Goal: Transaction & Acquisition: Purchase product/service

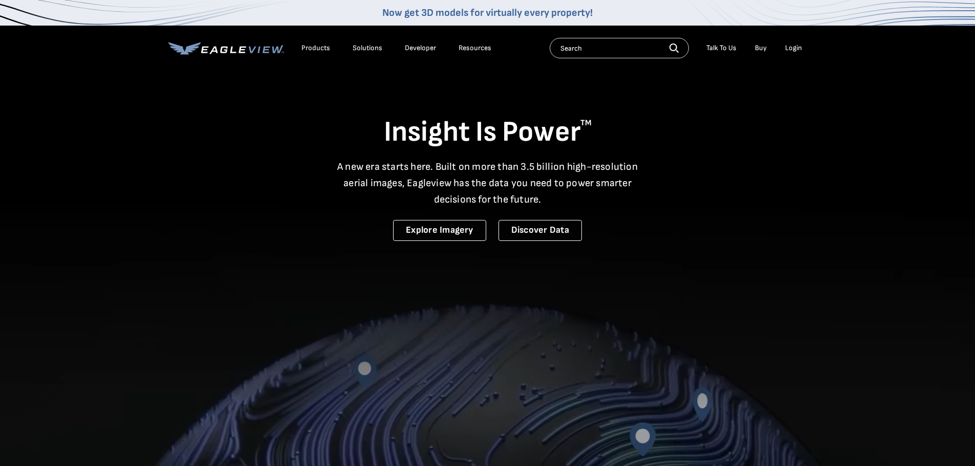
click at [793, 48] on div "Login" at bounding box center [793, 47] width 17 height 9
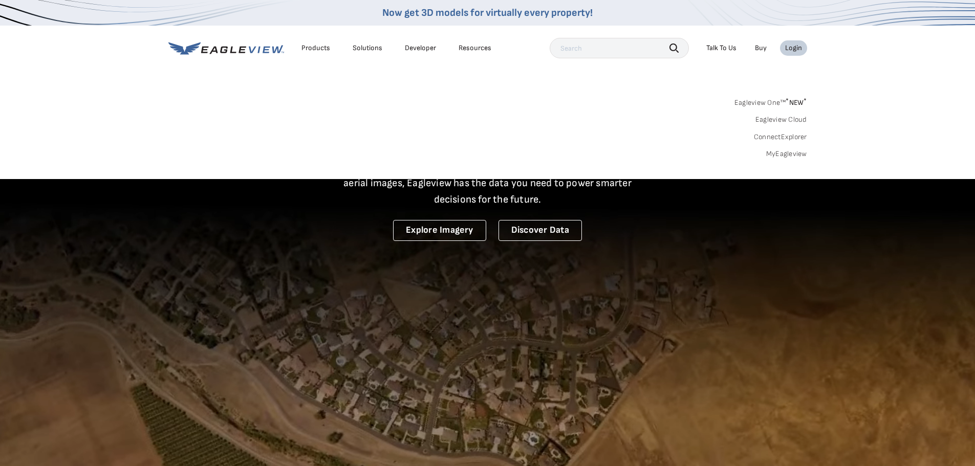
click at [796, 156] on link "MyEagleview" at bounding box center [786, 153] width 41 height 9
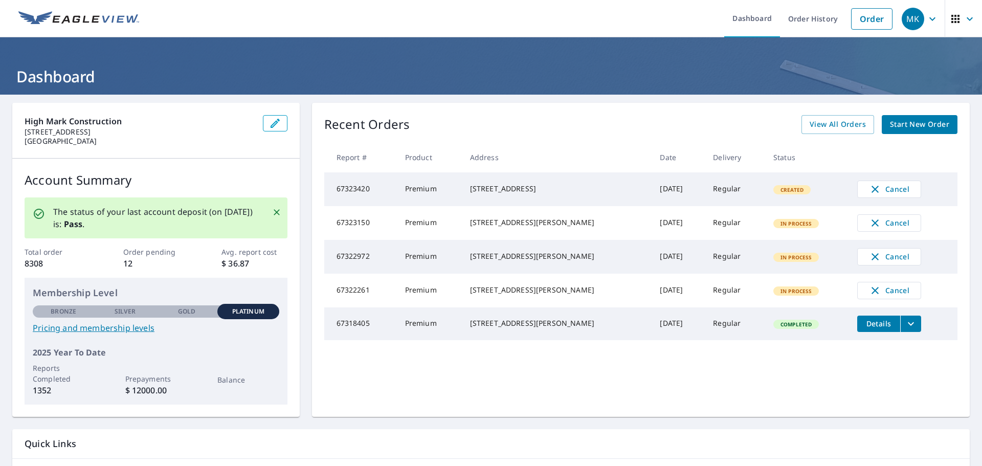
click at [902, 126] on span "Start New Order" at bounding box center [919, 124] width 59 height 13
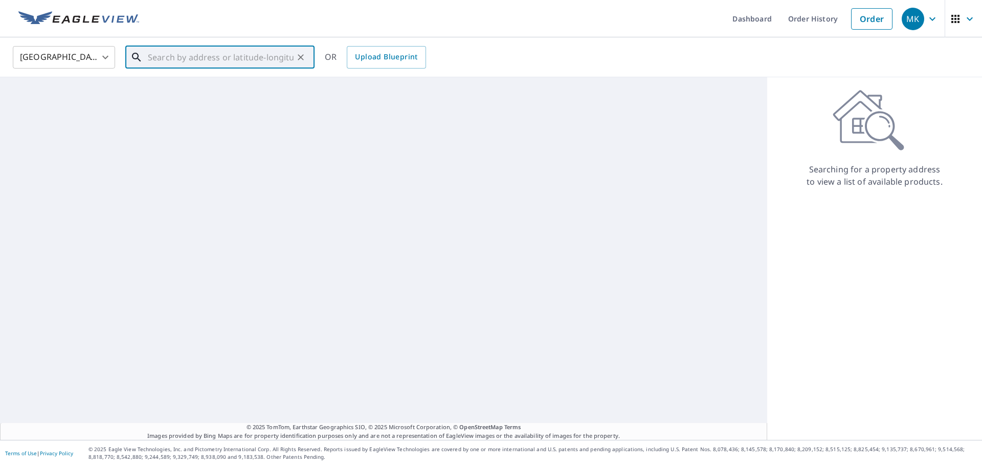
click at [177, 58] on input "text" at bounding box center [221, 57] width 146 height 29
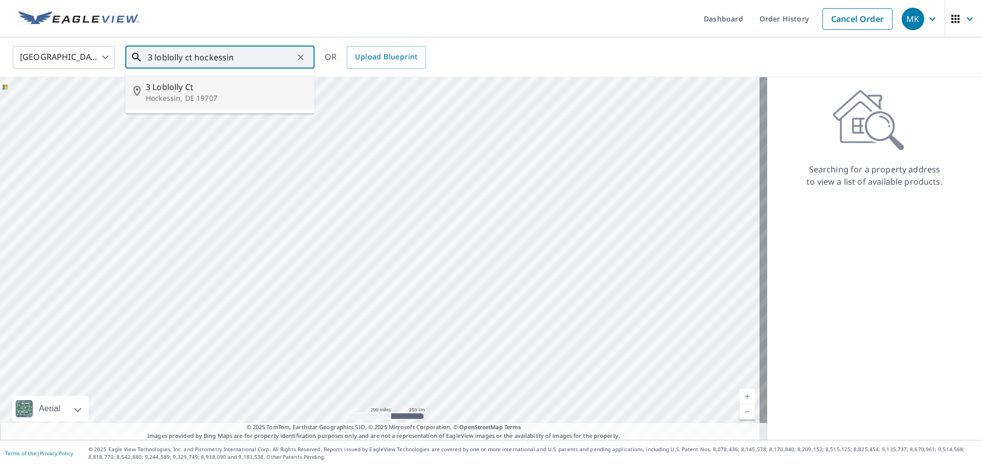
click at [197, 101] on p "Hockessin, DE 19707" at bounding box center [226, 98] width 161 height 10
type input "3 Loblolly Ct Hockessin, DE 19707"
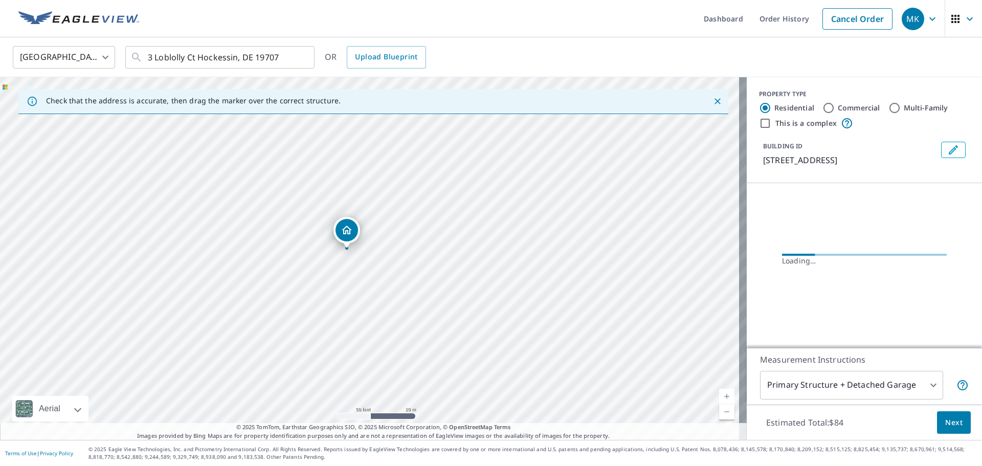
click at [338, 272] on div "3 Loblolly Ct Hockessin, DE 19707" at bounding box center [373, 258] width 747 height 363
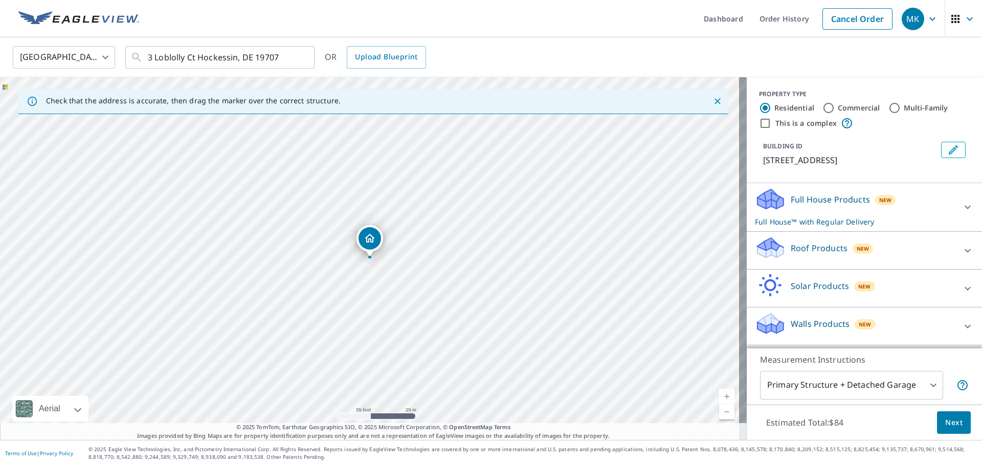
click at [818, 251] on p "Roof Products" at bounding box center [819, 248] width 57 height 12
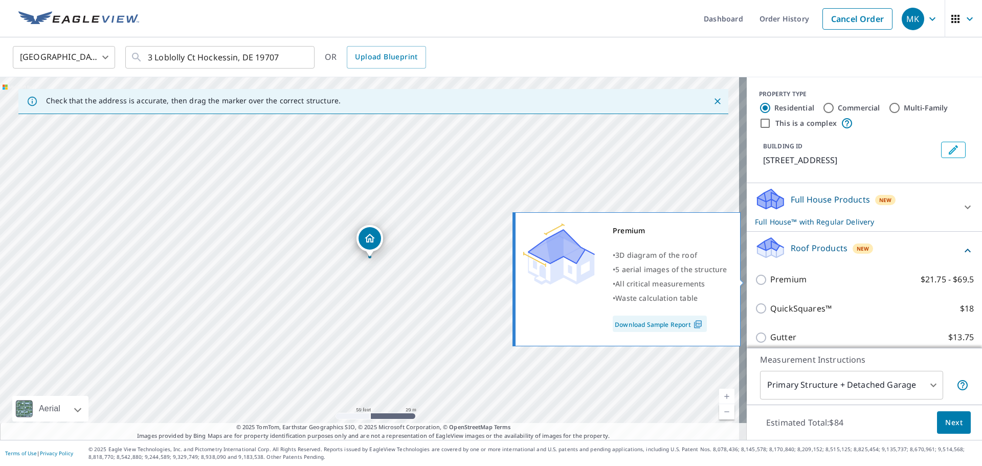
click at [755, 281] on input "Premium $21.75 - $69.5" at bounding box center [762, 280] width 15 height 12
checkbox input "true"
checkbox input "false"
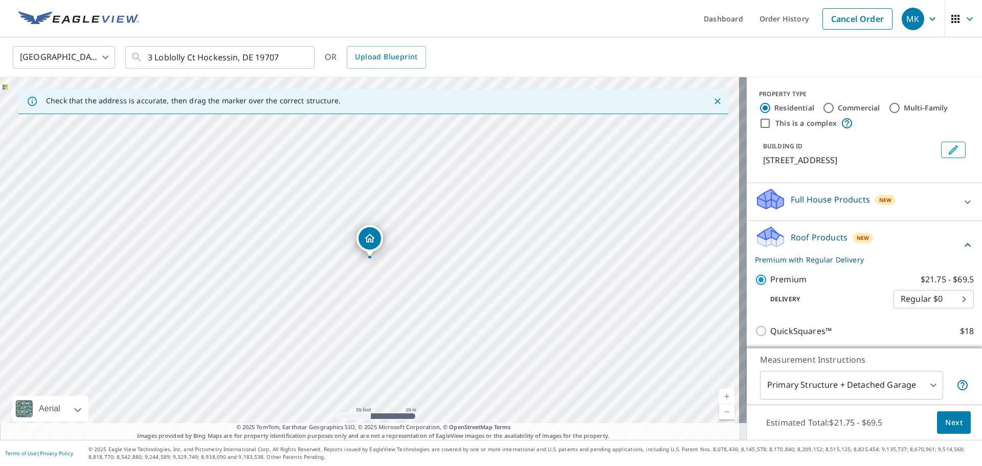
click at [879, 380] on body "MK MK Dashboard Order History Cancel Order MK United States US ​ 3 Loblolly Ct …" at bounding box center [491, 233] width 982 height 466
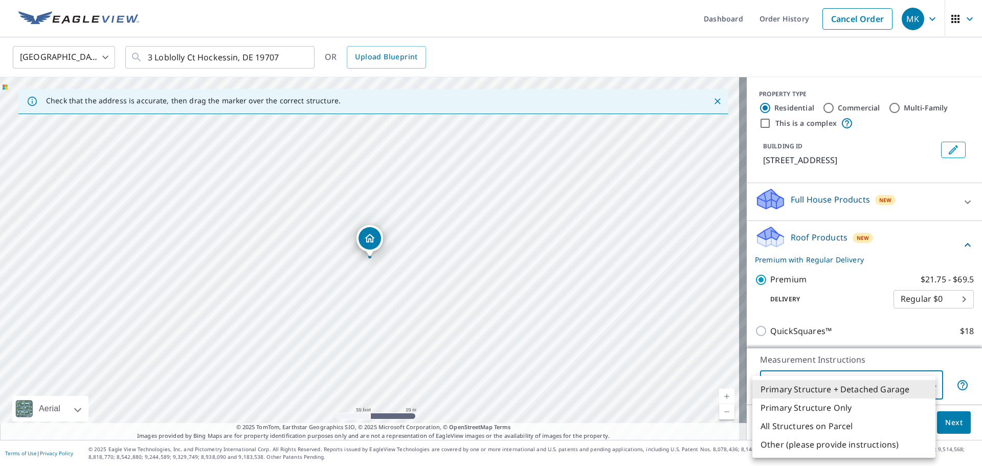
click at [843, 412] on li "Primary Structure Only" at bounding box center [844, 408] width 183 height 18
type input "2"
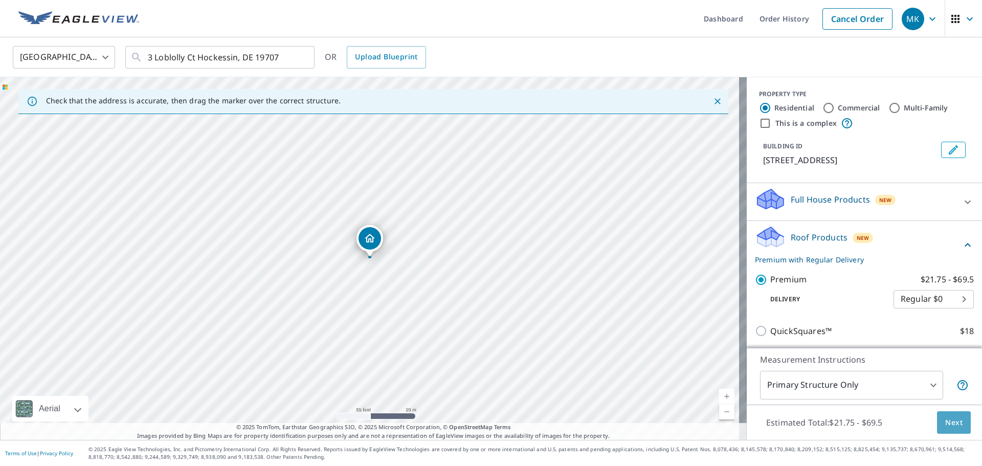
click at [947, 424] on span "Next" at bounding box center [954, 423] width 17 height 13
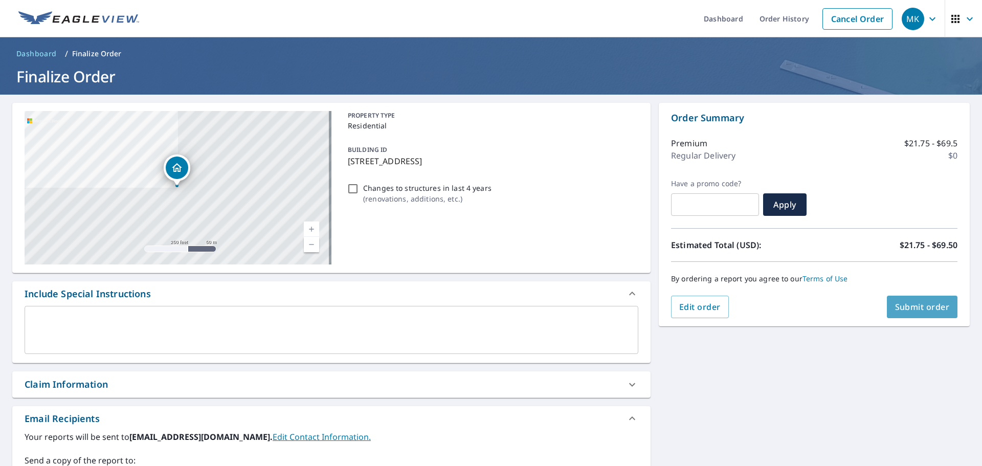
click at [902, 305] on span "Submit order" at bounding box center [922, 306] width 55 height 11
checkbox input "true"
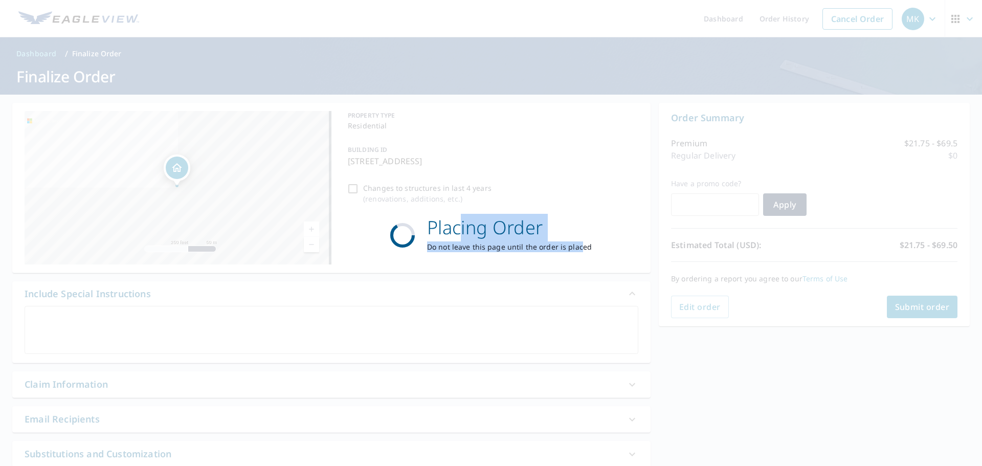
drag, startPoint x: 461, startPoint y: 224, endPoint x: 597, endPoint y: 294, distance: 153.6
click at [591, 294] on div "Placing Order Do not leave this page until the order is placed" at bounding box center [491, 233] width 982 height 466
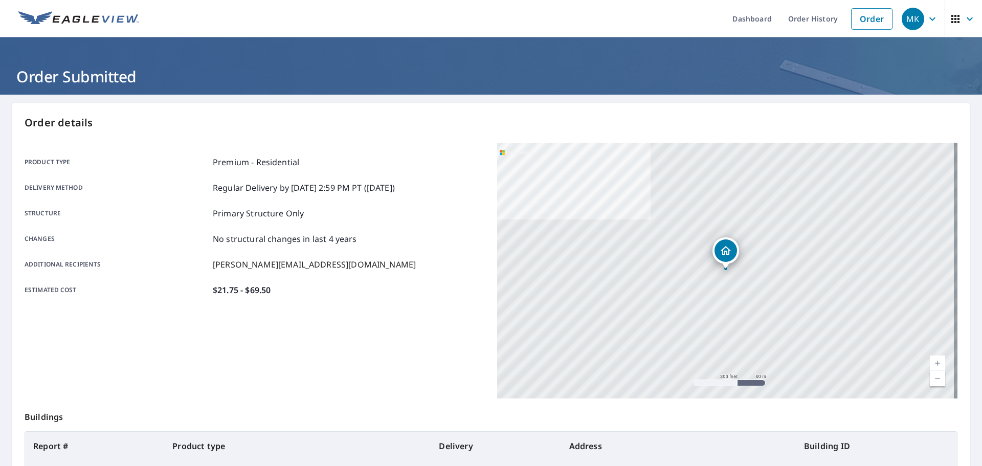
click at [359, 219] on div "Structure Primary Structure Only" at bounding box center [255, 213] width 461 height 12
